Goal: Navigation & Orientation: Find specific page/section

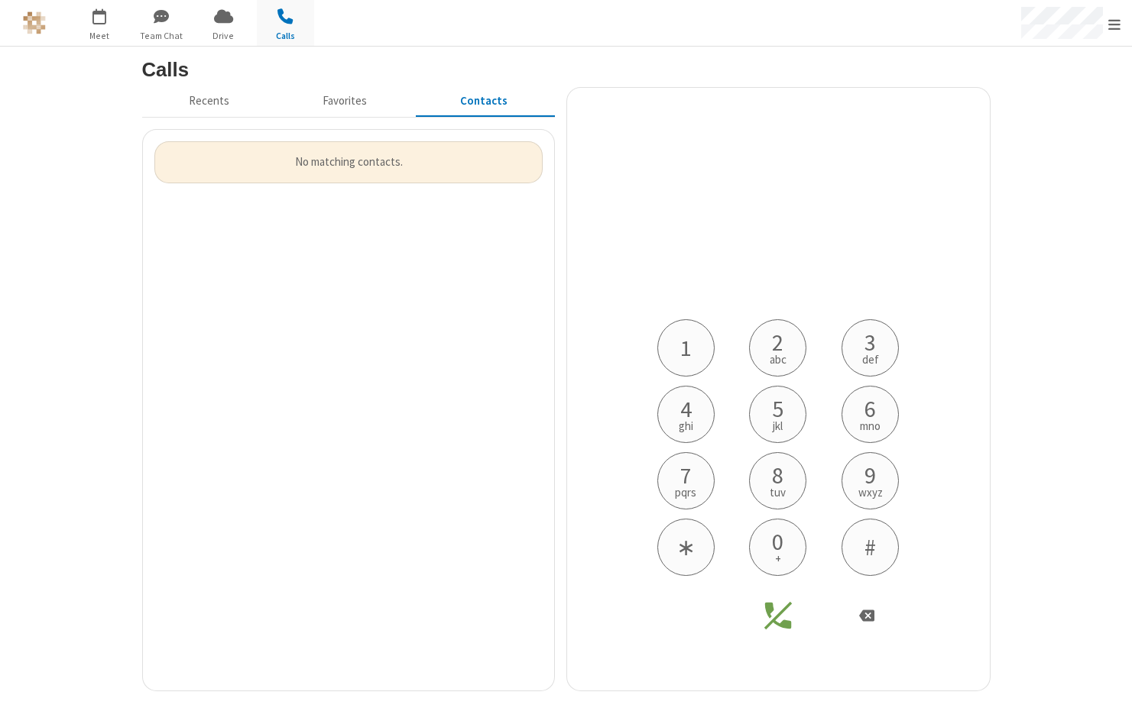
scroll to position [496, 400]
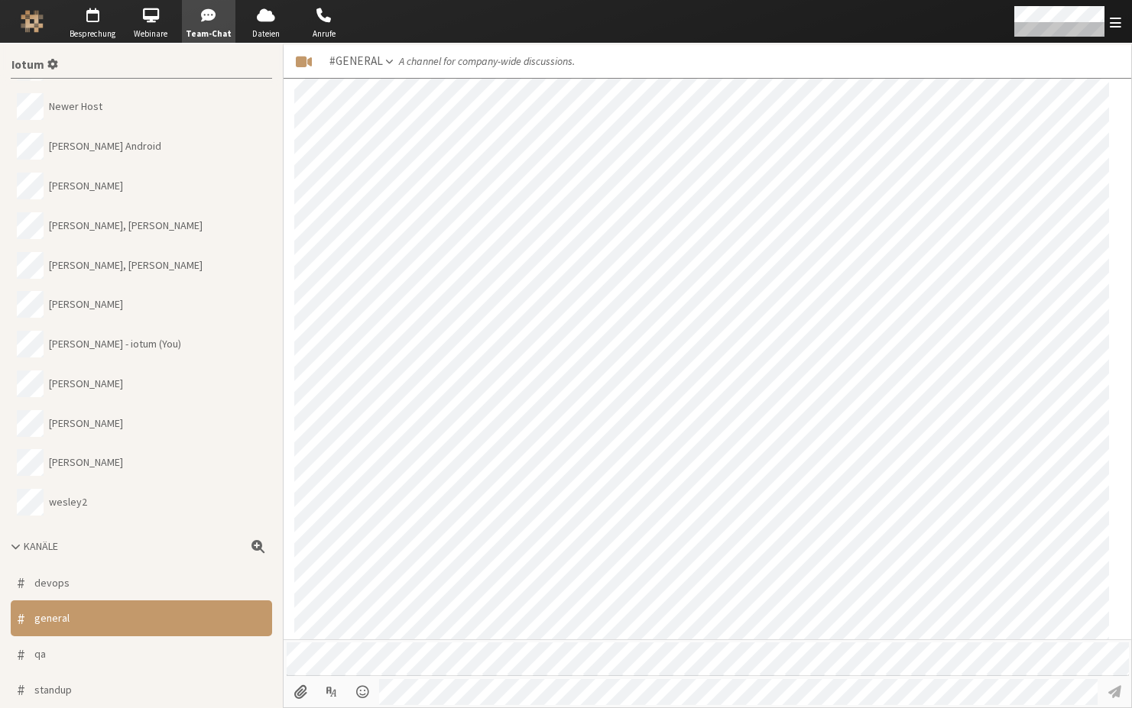
scroll to position [1427, 0]
click at [102, 21] on span "button" at bounding box center [92, 15] width 53 height 24
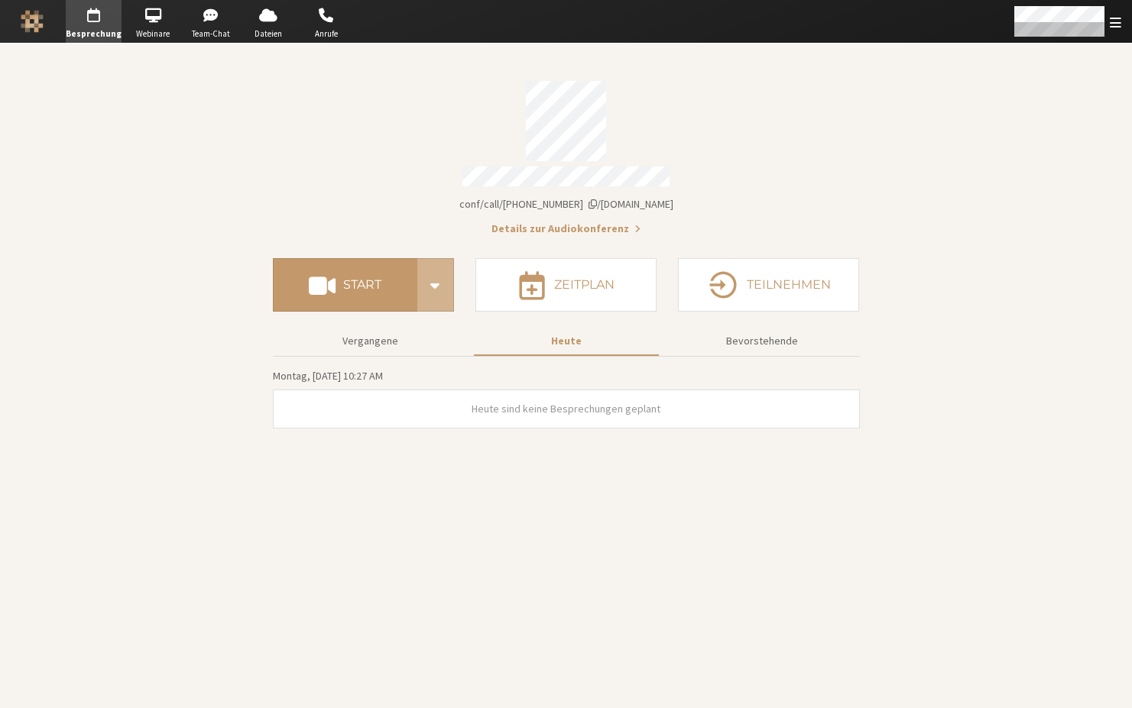
click at [639, 185] on section "Besprechungslink [DOMAIN_NAME]/conf/call/8492808 Details zur Audiokonferenz" at bounding box center [566, 153] width 587 height 167
click at [644, 197] on span "[DOMAIN_NAME]/conf/call/[PHONE_NUMBER]" at bounding box center [566, 204] width 214 height 14
